Goal: Complete application form

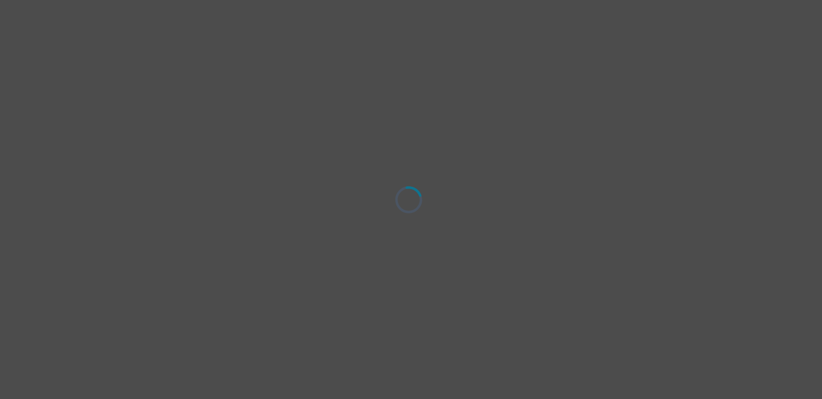
select select "[DEMOGRAPHIC_DATA]"
select select "she/her"
select select "Partnered"
select select "Doctorial degree"
select select "Facebook/Instagram Ads"
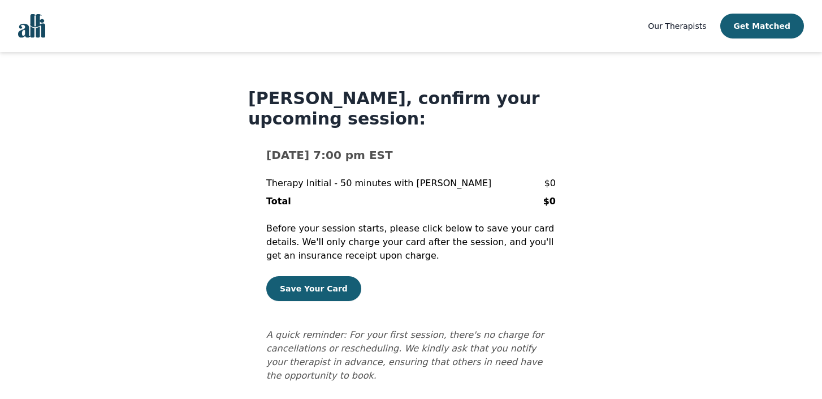
scroll to position [20, 0]
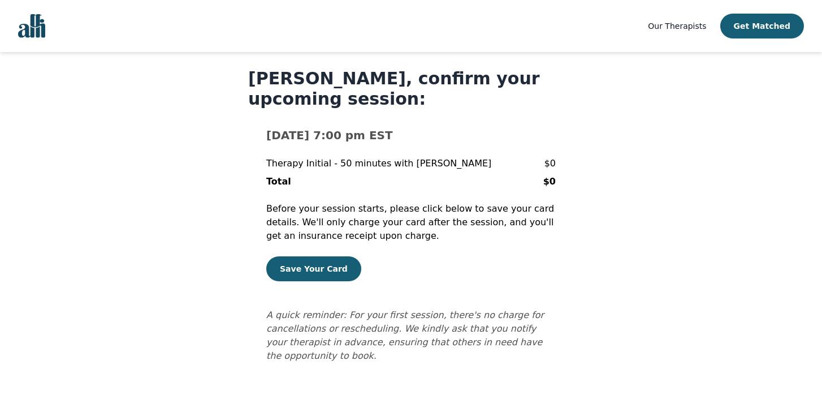
click at [40, 33] on img "Global" at bounding box center [31, 26] width 27 height 24
click at [33, 32] on img "Global" at bounding box center [31, 26] width 27 height 24
